Goal: Information Seeking & Learning: Find contact information

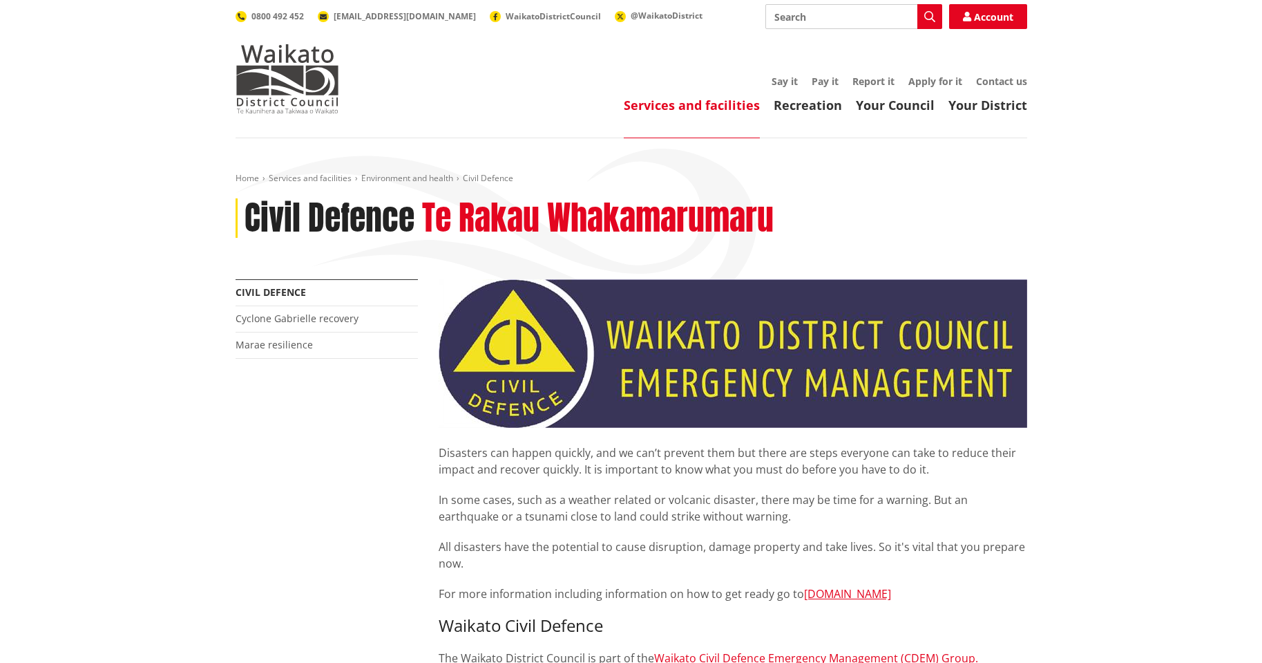
click at [813, 15] on input "Search" at bounding box center [854, 16] width 177 height 25
type input "contact number"
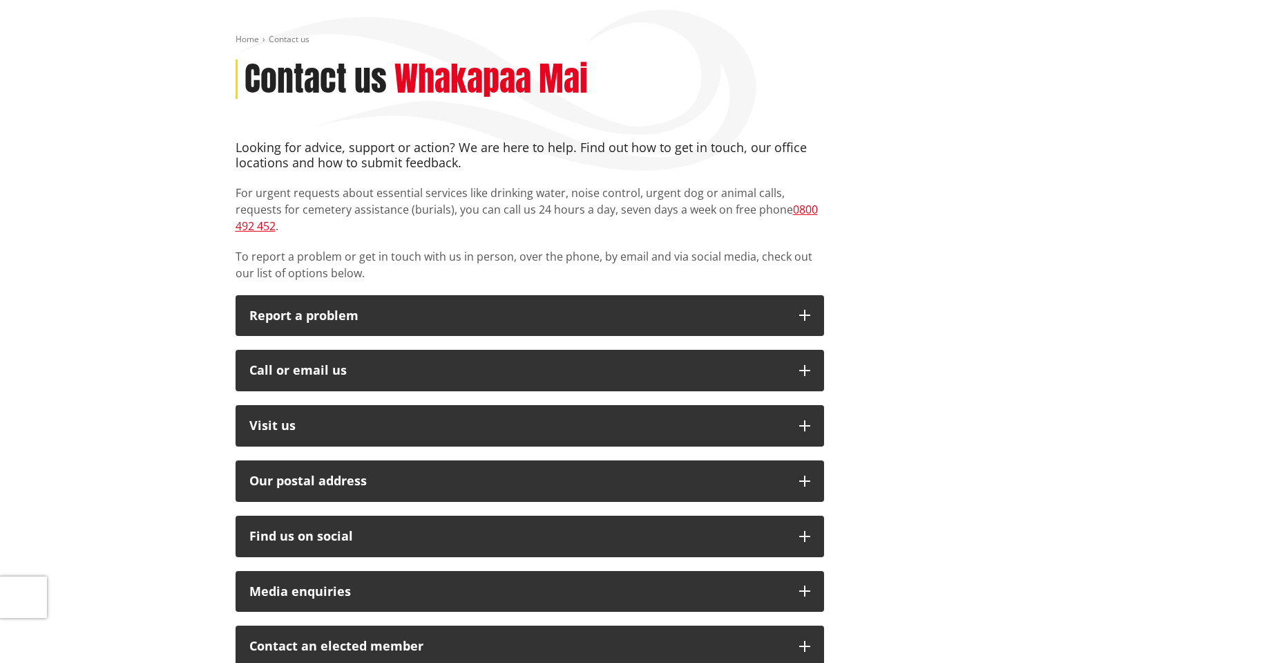
scroll to position [138, 0]
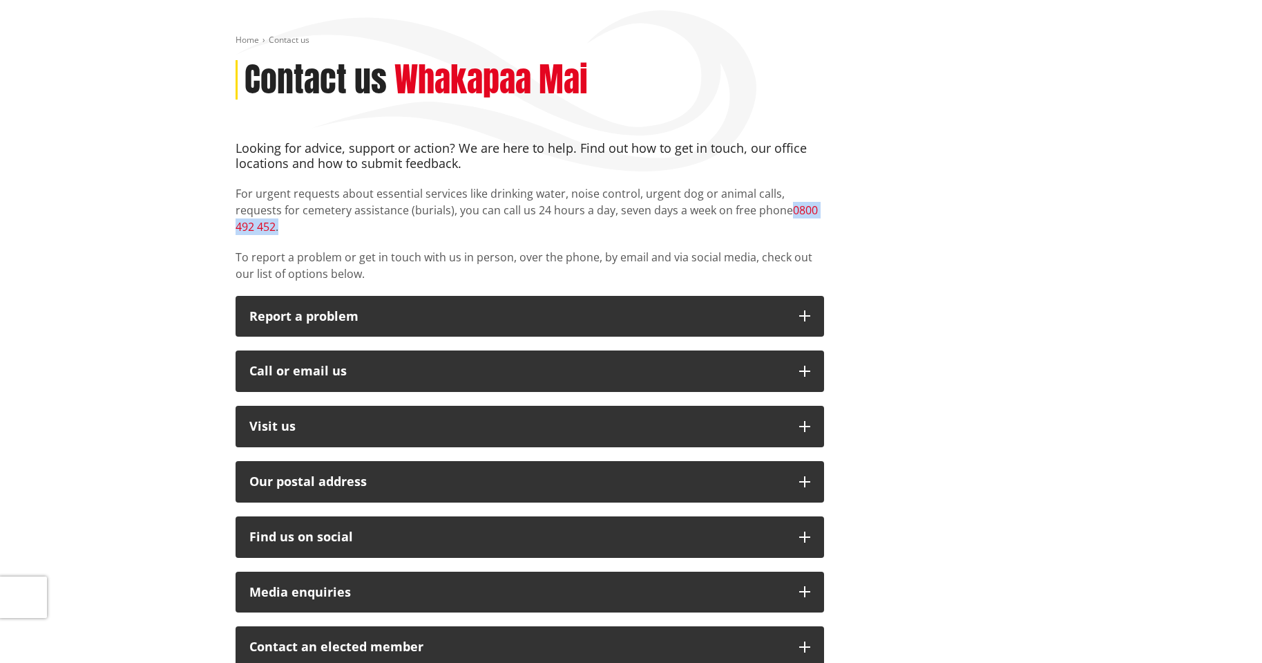
drag, startPoint x: 822, startPoint y: 208, endPoint x: 742, endPoint y: 208, distance: 79.5
click at [742, 208] on p "For urgent requests about essential services like drinking water, noise control…" at bounding box center [530, 210] width 589 height 50
copy p "0800 492 452 ."
